Goal: Task Accomplishment & Management: Use online tool/utility

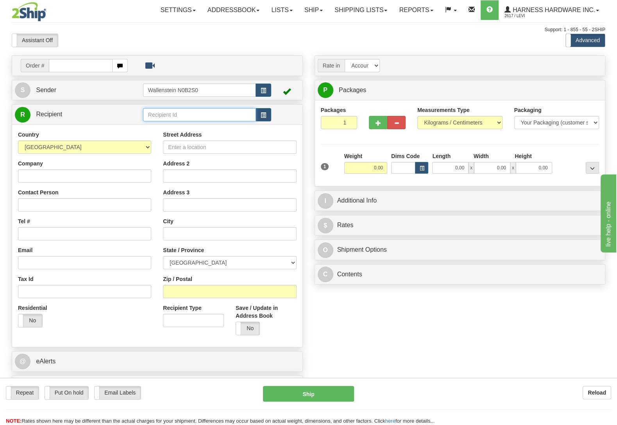
click at [170, 118] on input "text" at bounding box center [199, 114] width 113 height 13
type input "hound"
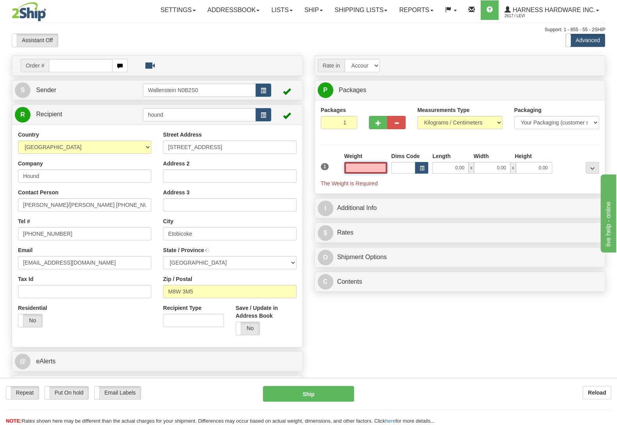
type input "ETOBICOKE"
type input "5.00"
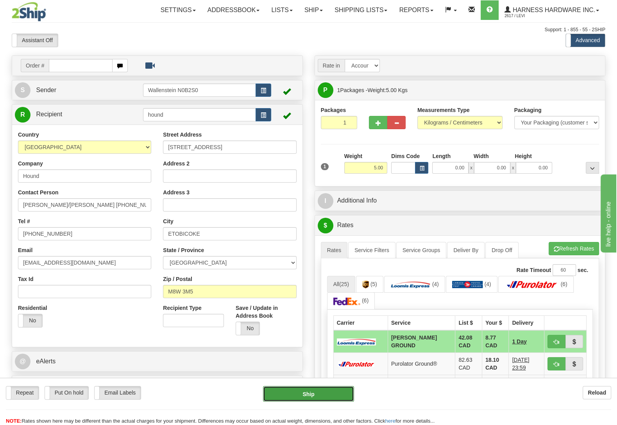
click at [320, 396] on button "Ship" at bounding box center [308, 394] width 91 height 16
type input "DD"
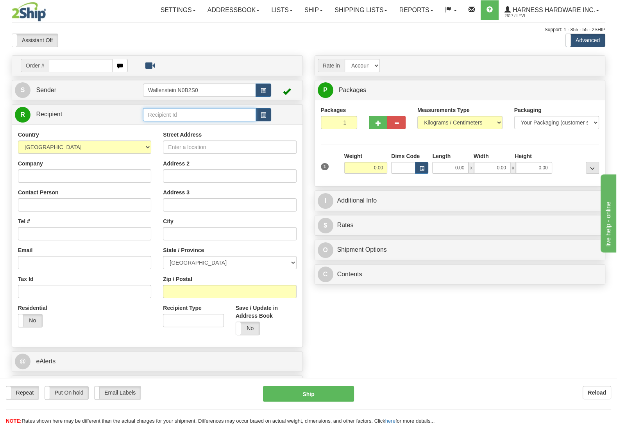
click at [201, 117] on input "text" at bounding box center [199, 114] width 113 height 13
type input "OLGE"
type input "2.50"
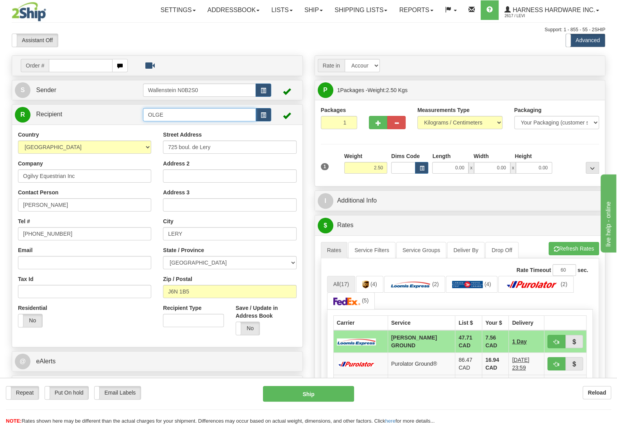
click at [175, 117] on input "OLGE" at bounding box center [199, 114] width 113 height 13
type input "OGIE"
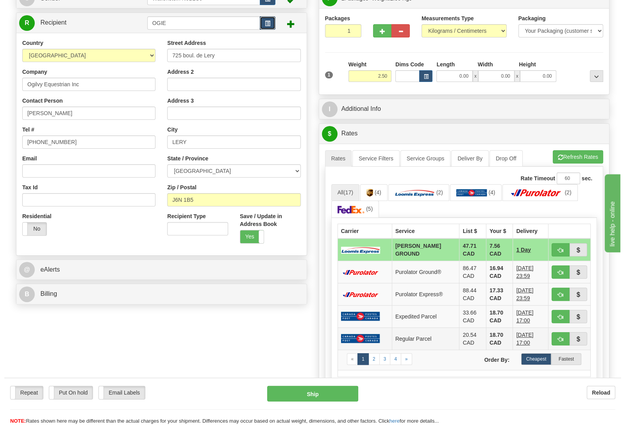
scroll to position [123, 0]
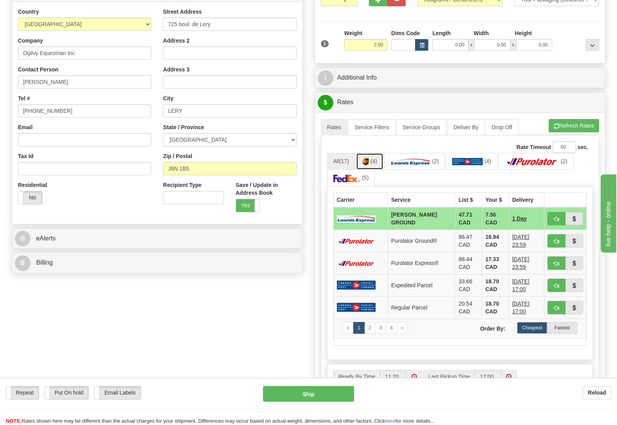
click at [369, 161] on img at bounding box center [365, 162] width 7 height 8
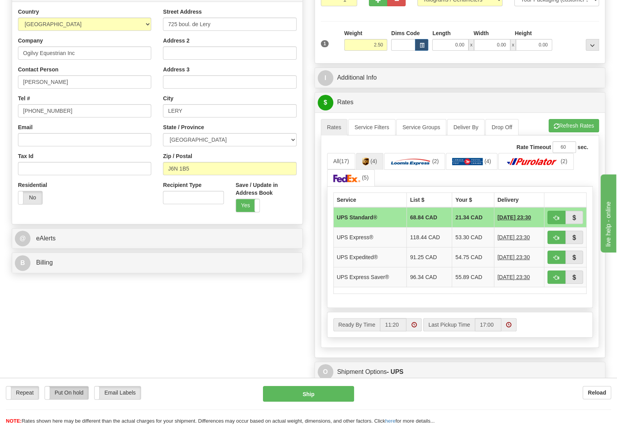
click at [62, 388] on label "Put On hold" at bounding box center [67, 393] width 44 height 13
click at [290, 400] on button "Hold" at bounding box center [308, 394] width 91 height 16
type input "11"
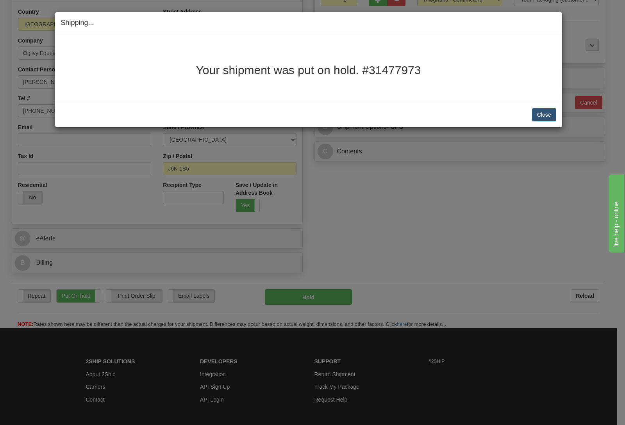
click at [555, 107] on div "Close Cancel Cancel Shipment and Quit Pickup Quit Pickup ONLY" at bounding box center [308, 114] width 507 height 25
click at [554, 112] on button "Close" at bounding box center [544, 114] width 24 height 13
click at [534, 104] on div "Close Cancel Cancel Shipment and Quit Pickup Quit Pickup ONLY" at bounding box center [308, 114] width 507 height 25
click at [534, 113] on button "Close" at bounding box center [544, 114] width 24 height 13
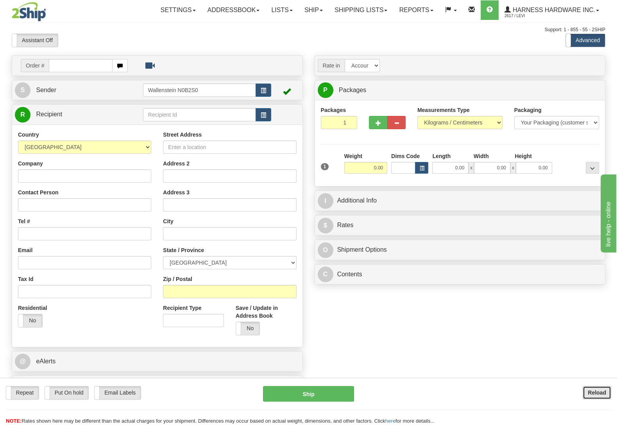
click at [592, 392] on b "Reload" at bounding box center [597, 393] width 18 height 6
click at [194, 118] on input "text" at bounding box center [199, 114] width 113 height 13
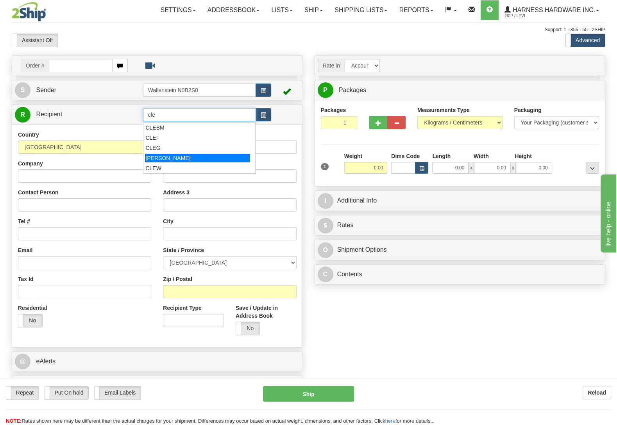
click at [182, 161] on div "[PERSON_NAME]" at bounding box center [197, 158] width 105 height 9
type input "[PERSON_NAME]"
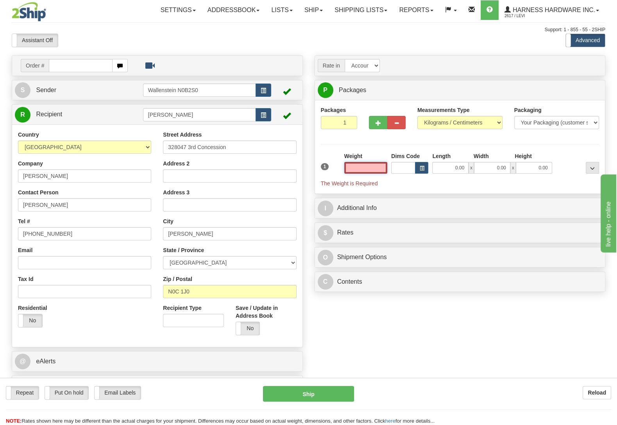
click at [382, 166] on input "text" at bounding box center [365, 168] width 43 height 12
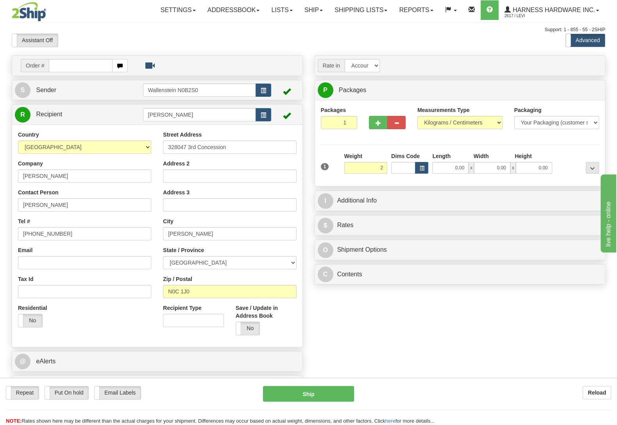
type input "2.00"
click at [556, 143] on div "Packages 1 1 Measurements Type" at bounding box center [460, 143] width 279 height 74
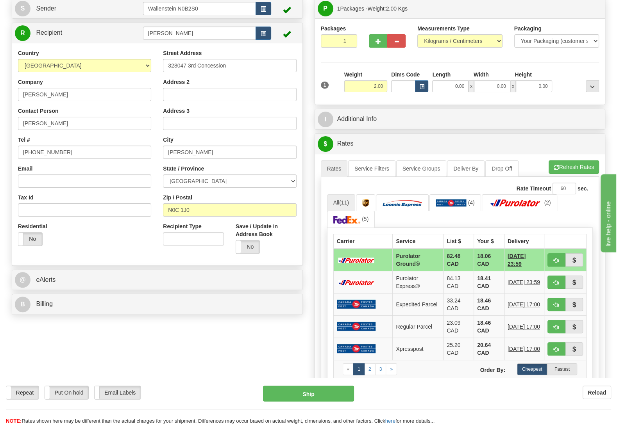
scroll to position [82, 0]
click at [555, 167] on span "button" at bounding box center [556, 167] width 5 height 5
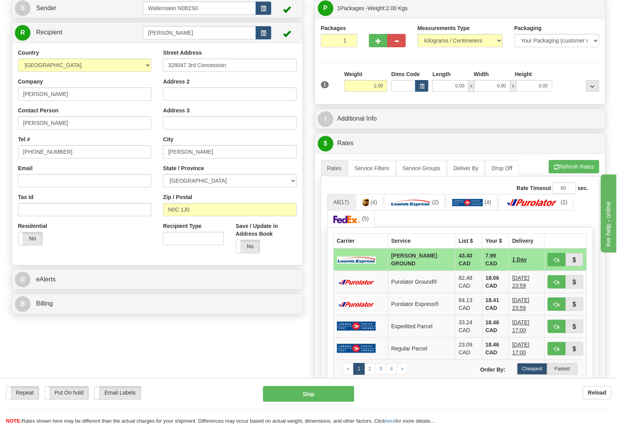
scroll to position [41, 0]
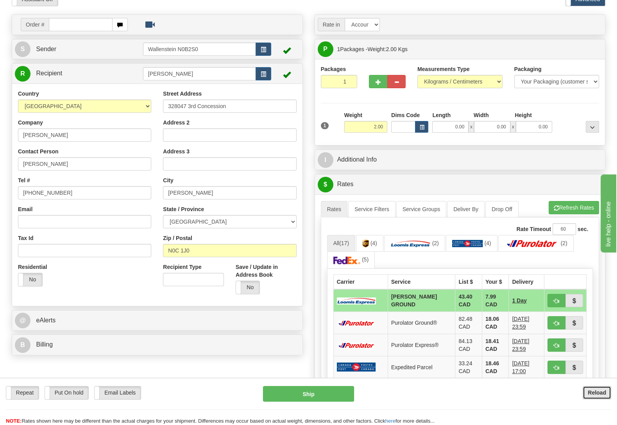
click at [592, 393] on b "Reload" at bounding box center [597, 393] width 18 height 6
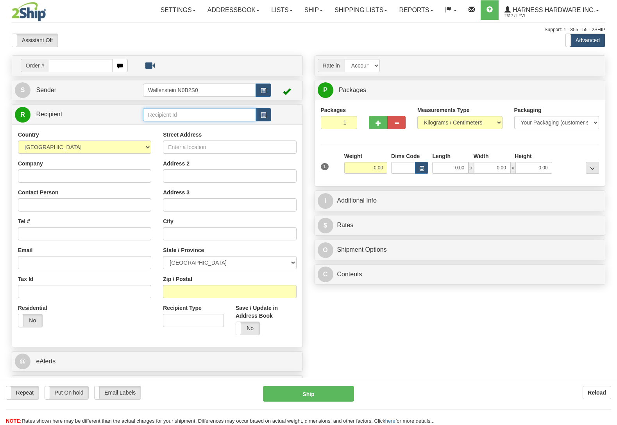
click at [197, 111] on input "text" at bounding box center [199, 114] width 113 height 13
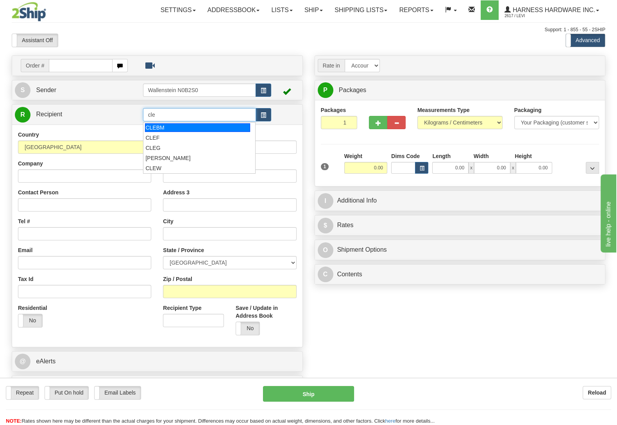
click at [215, 125] on div "CLEBM" at bounding box center [197, 127] width 105 height 9
type input "CLEBM"
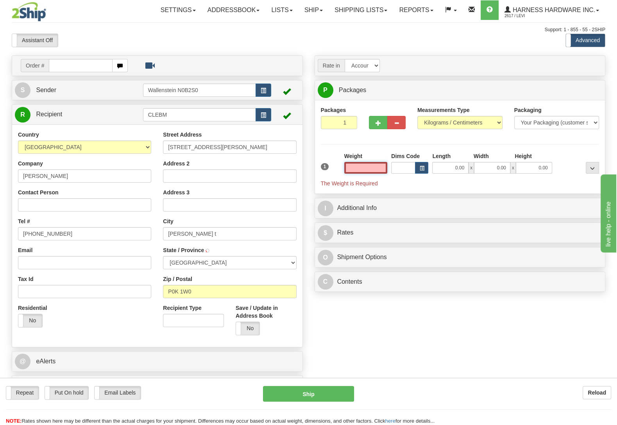
type input "[PERSON_NAME]"
type input "0.00"
click at [597, 392] on b "Reload" at bounding box center [597, 393] width 18 height 6
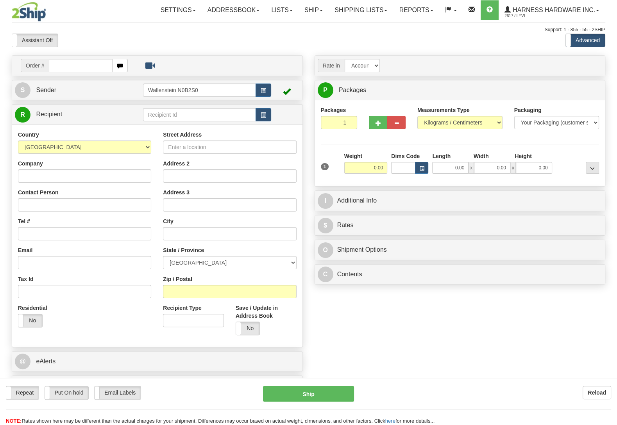
drag, startPoint x: 0, startPoint y: 0, endPoint x: 225, endPoint y: 290, distance: 367.1
click at [225, 290] on input "Zip / Postal" at bounding box center [229, 291] width 133 height 13
type input "L9V 2C4"
click at [368, 173] on input "0.00" at bounding box center [365, 168] width 43 height 12
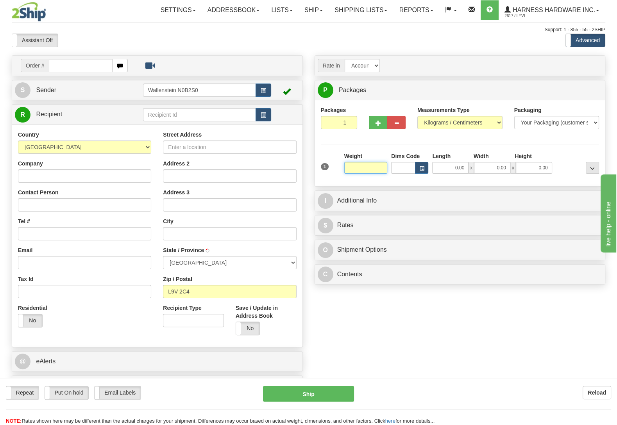
type input "MELANCTHON"
select select "ON"
type input "2.00"
click at [547, 146] on div "Packages 1 1 Measurements Type" at bounding box center [460, 143] width 279 height 74
